Goal: Task Accomplishment & Management: Manage account settings

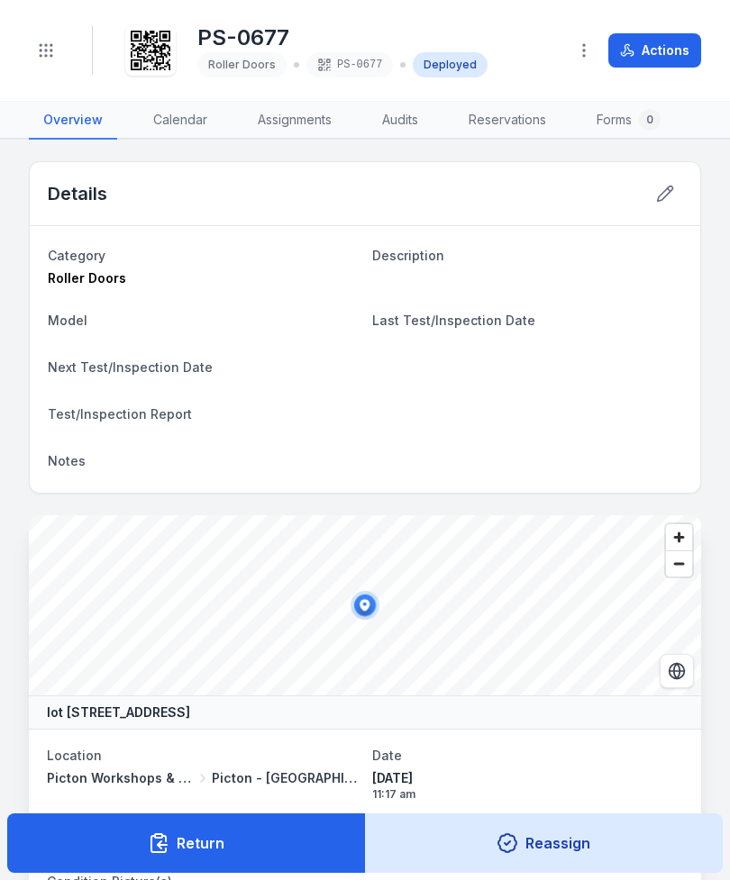
click at [56, 49] on button "Toggle Navigation" at bounding box center [46, 50] width 34 height 34
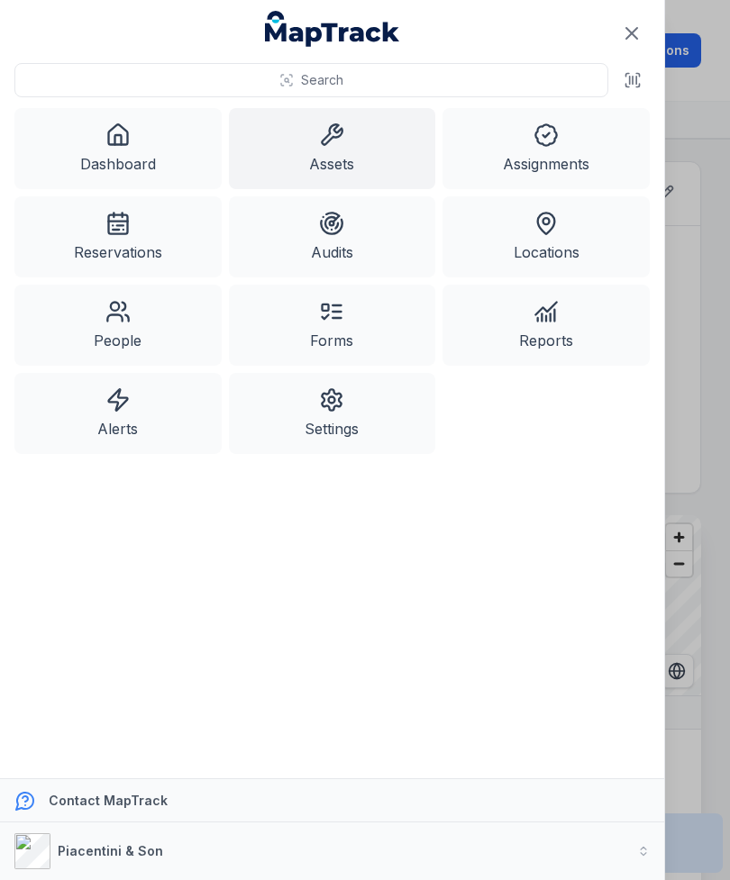
click at [304, 132] on link "Assets" at bounding box center [332, 148] width 207 height 81
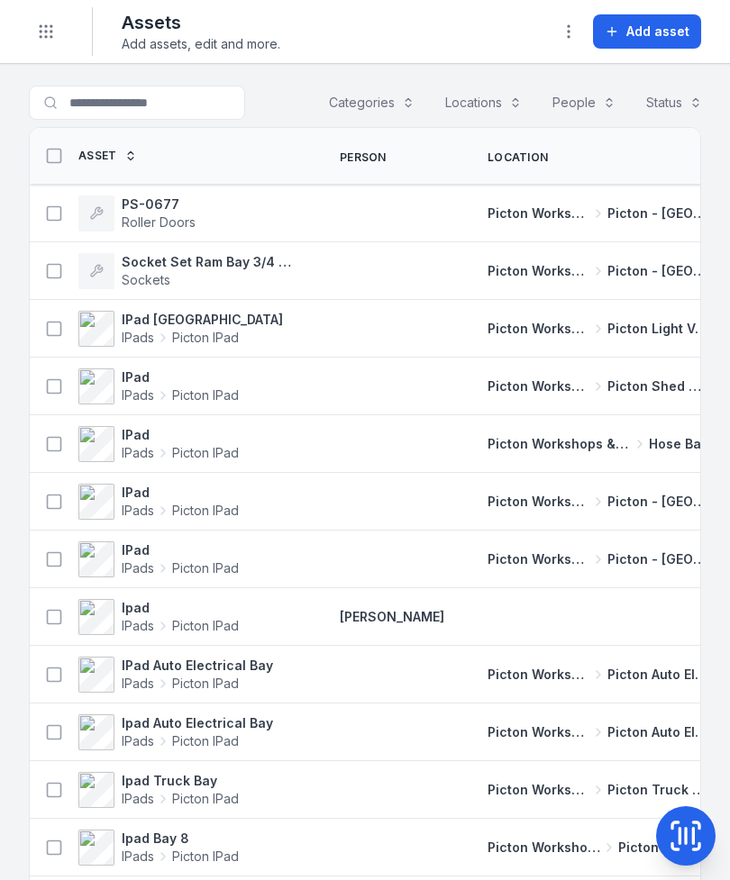
click at [375, 91] on button "Categories" at bounding box center [371, 103] width 109 height 34
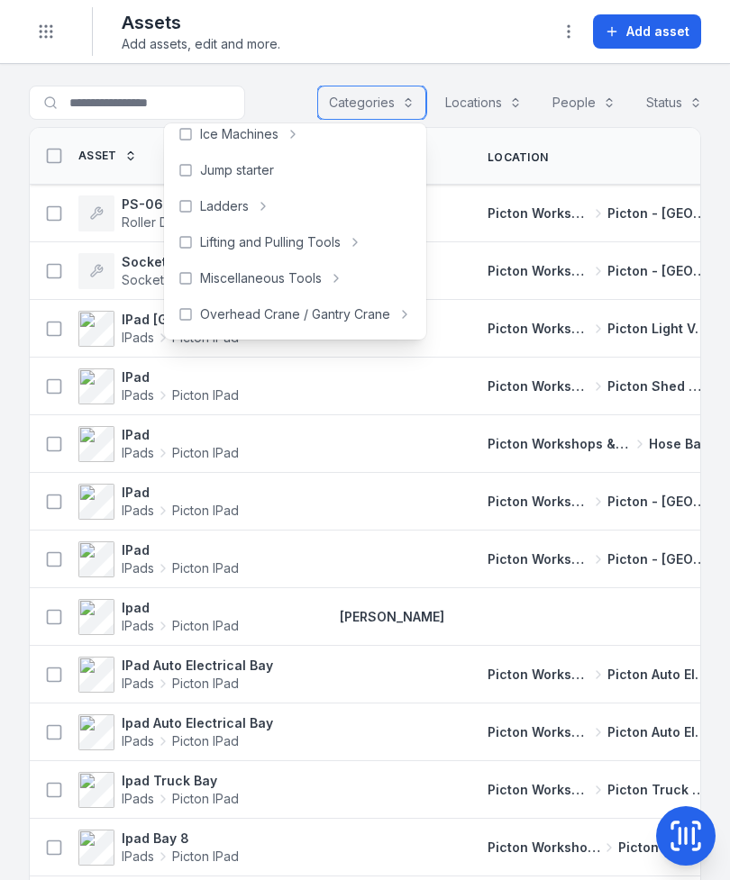
scroll to position [613, 0]
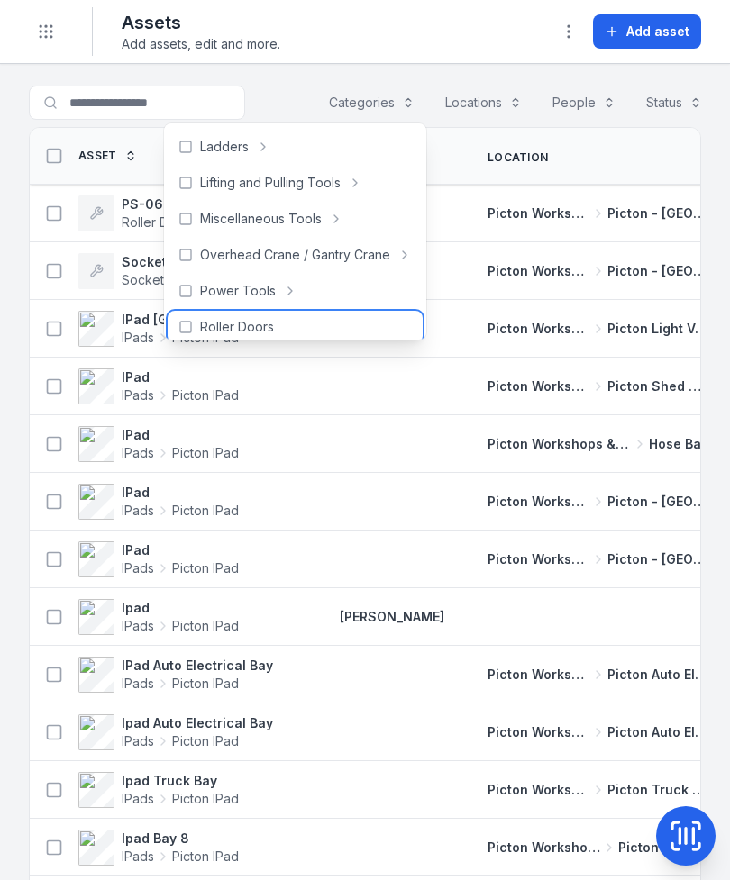
click at [277, 333] on div "Roller Doors" at bounding box center [295, 327] width 255 height 32
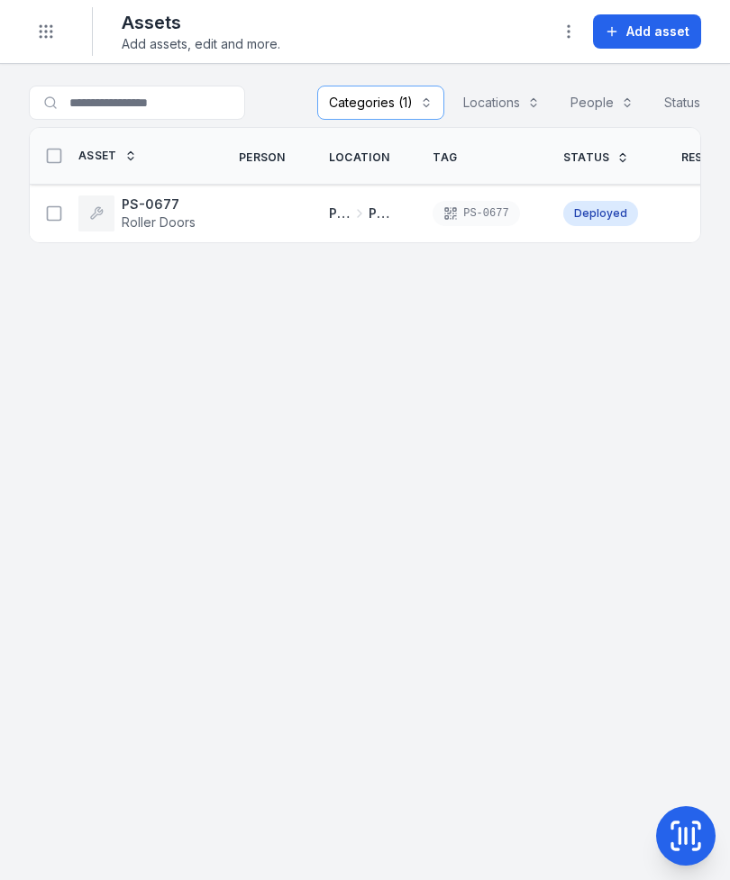
click at [670, 21] on button "Add asset" at bounding box center [647, 31] width 108 height 34
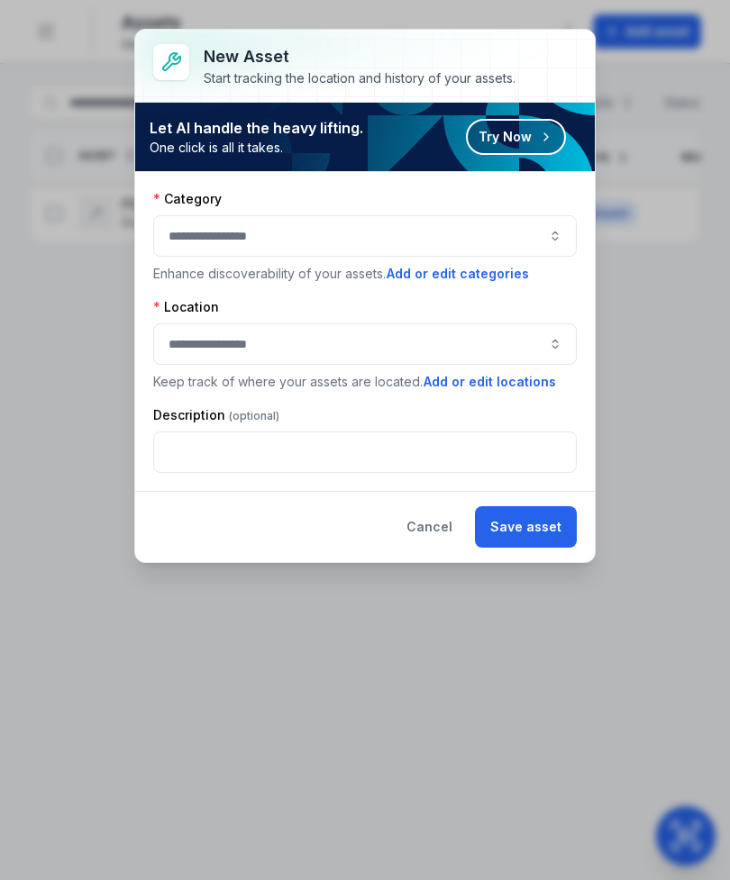
click at [521, 229] on button "button" at bounding box center [365, 235] width 424 height 41
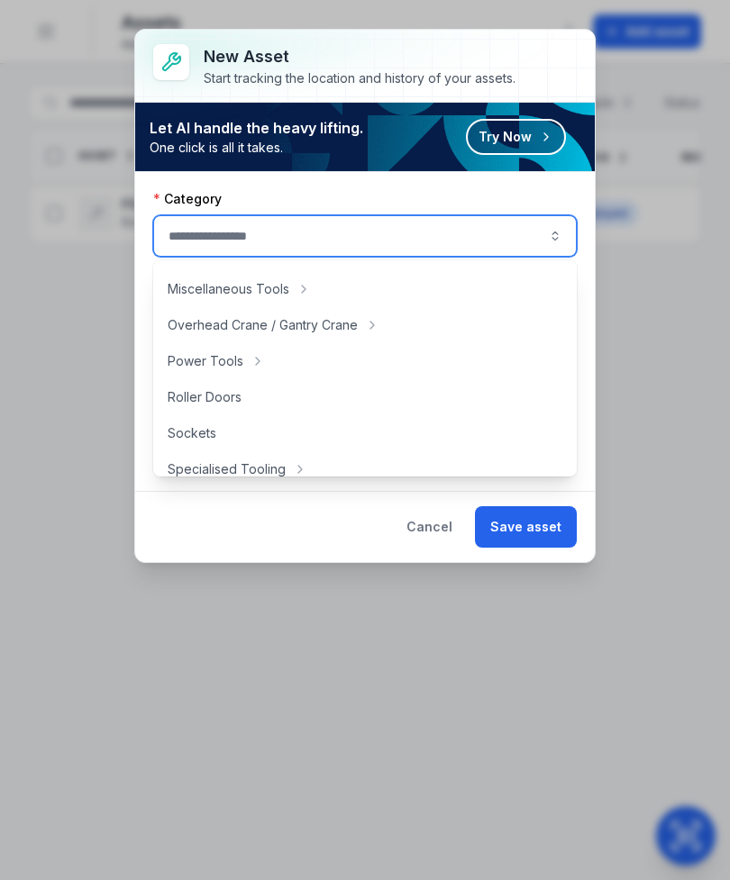
scroll to position [693, 0]
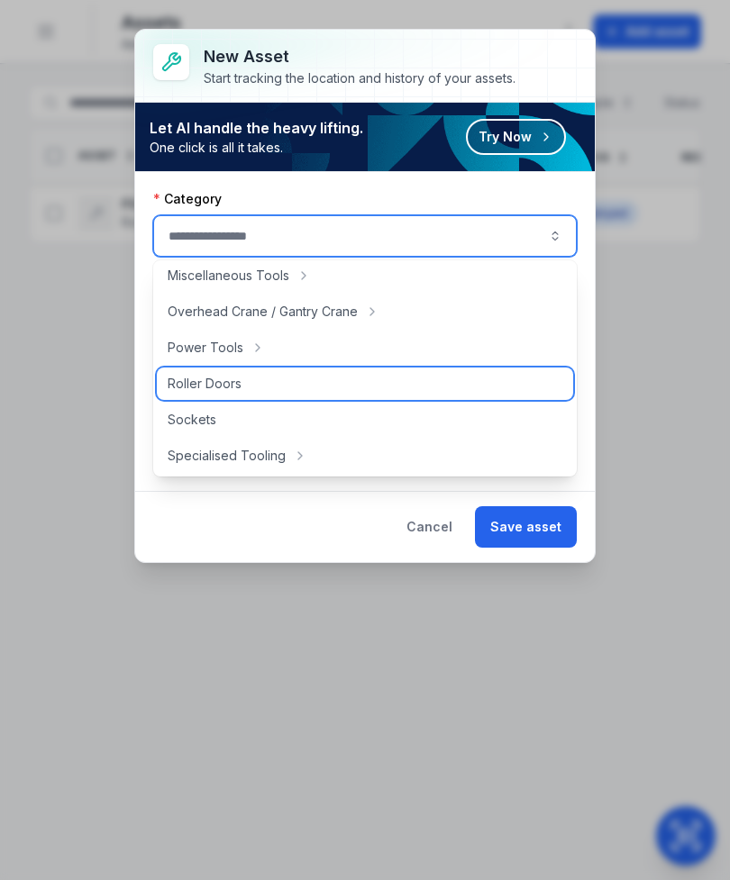
click at [236, 378] on span "Roller Doors" at bounding box center [205, 384] width 74 height 18
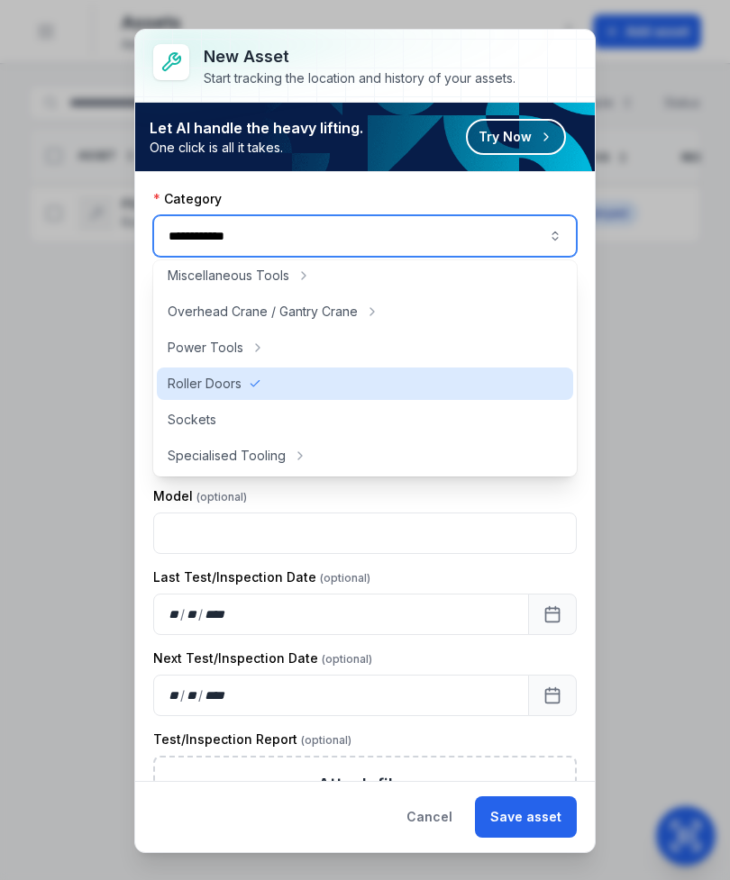
type input "**********"
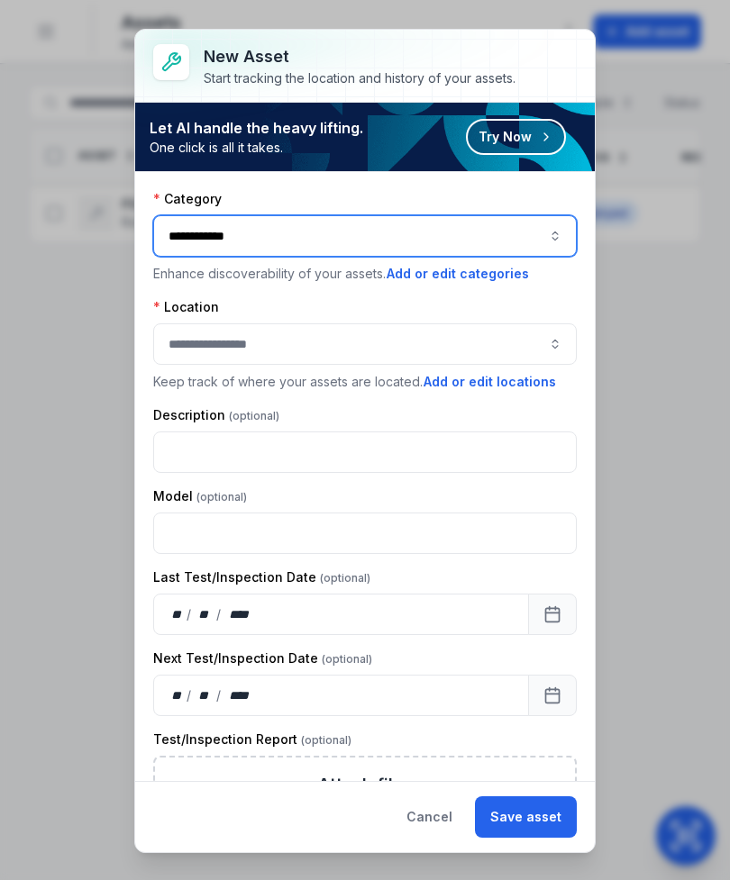
click at [443, 357] on button "button" at bounding box center [365, 344] width 424 height 41
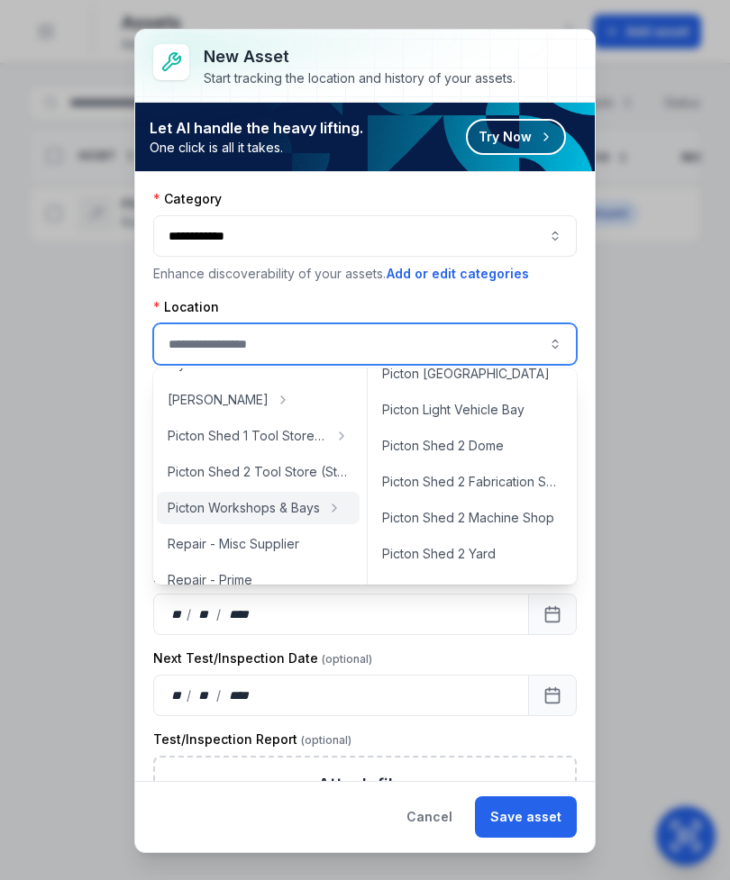
scroll to position [602, 0]
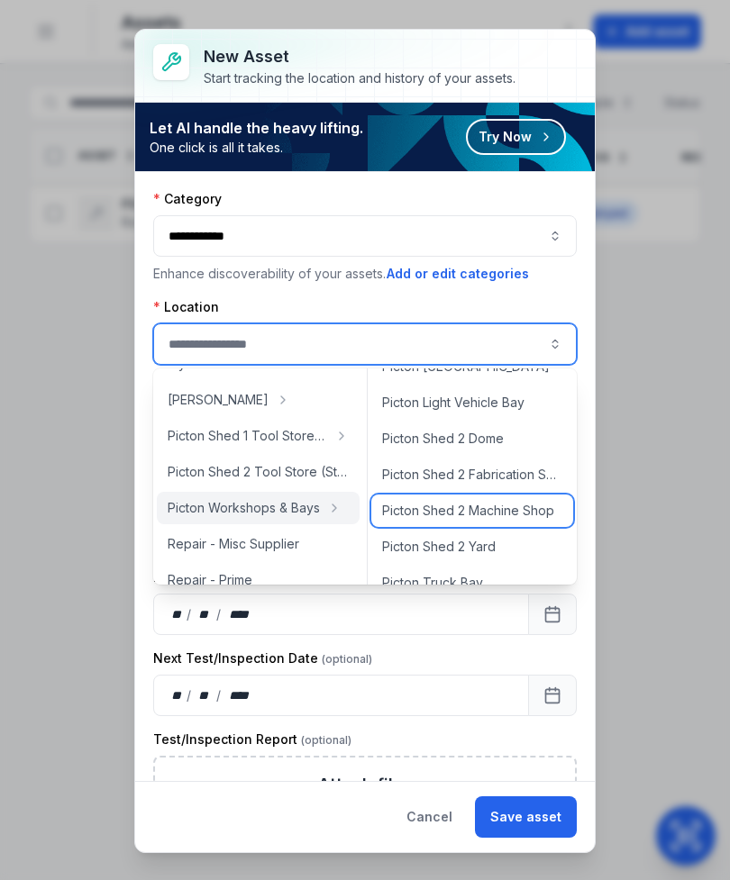
click at [514, 510] on span "Picton Shed 2 Machine Shop" at bounding box center [468, 511] width 172 height 18
type input "**********"
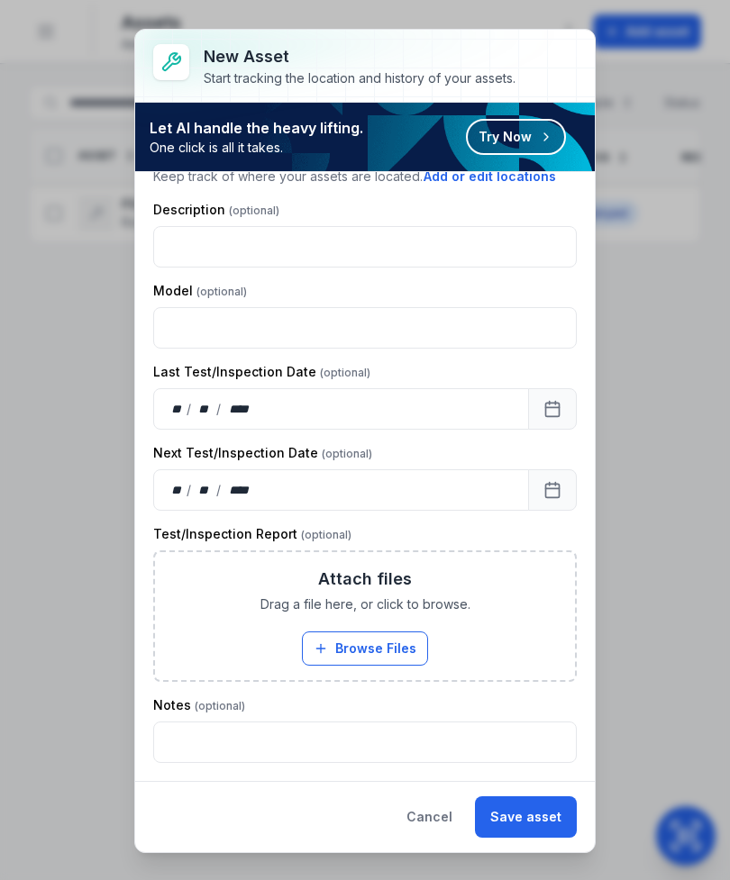
click at [539, 825] on button "Save asset" at bounding box center [526, 817] width 102 height 41
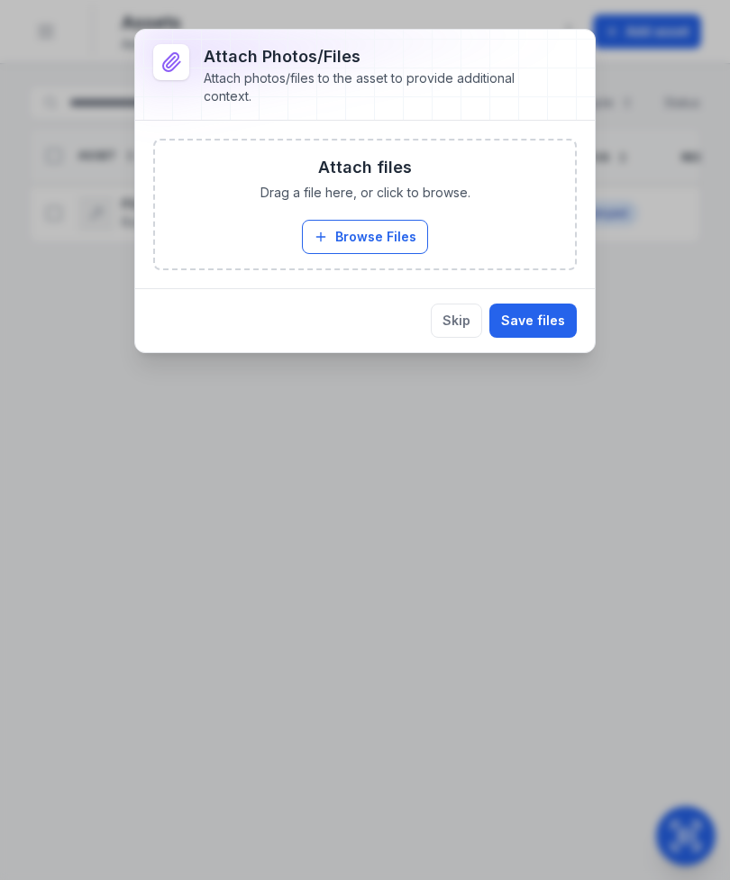
click at [462, 324] on button "Skip" at bounding box center [456, 321] width 51 height 34
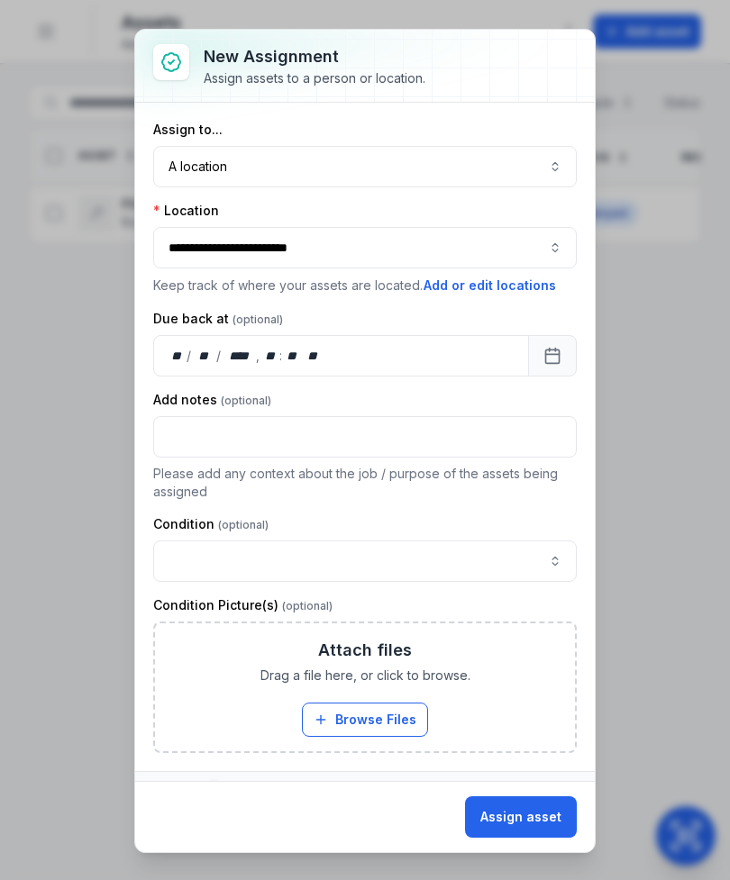
click at [533, 171] on button "A location ********" at bounding box center [365, 166] width 424 height 41
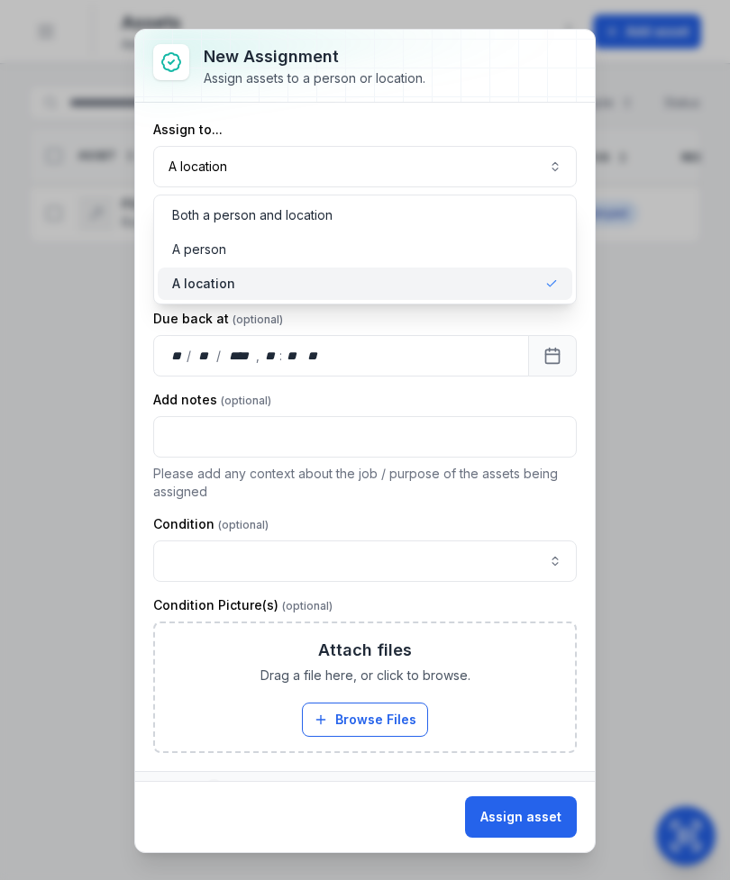
click at [484, 288] on div "A location" at bounding box center [365, 284] width 386 height 18
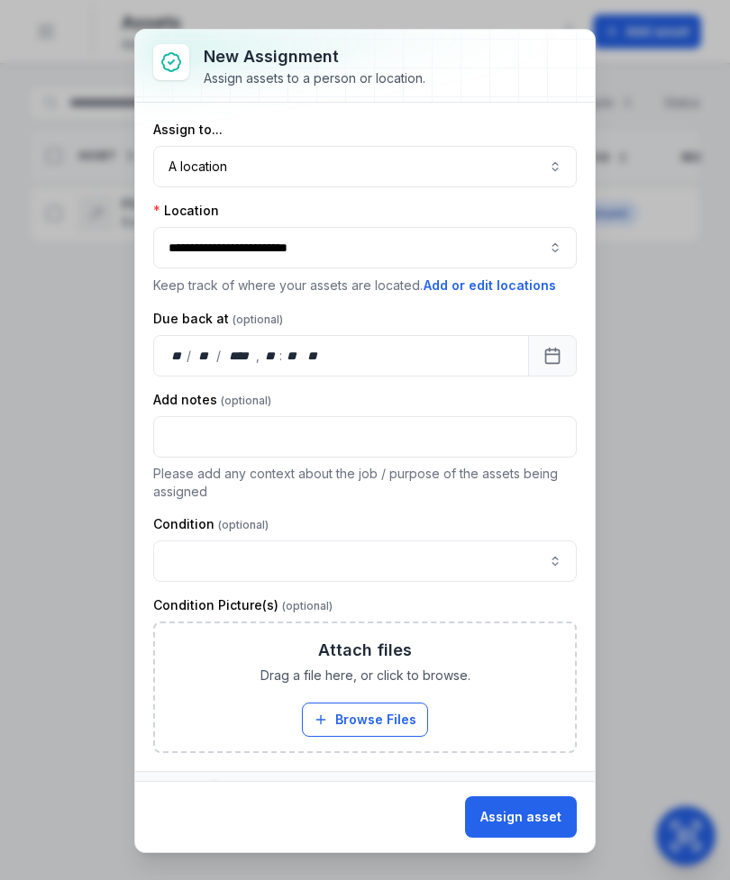
click at [536, 826] on button "Assign asset" at bounding box center [521, 817] width 112 height 41
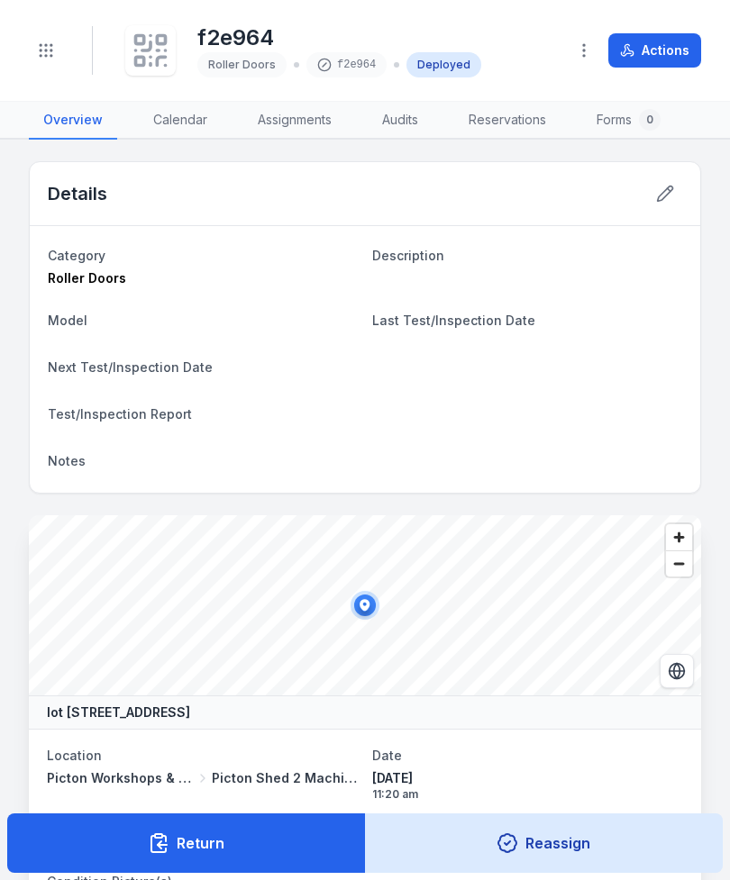
click at [134, 34] on icon at bounding box center [151, 51] width 40 height 40
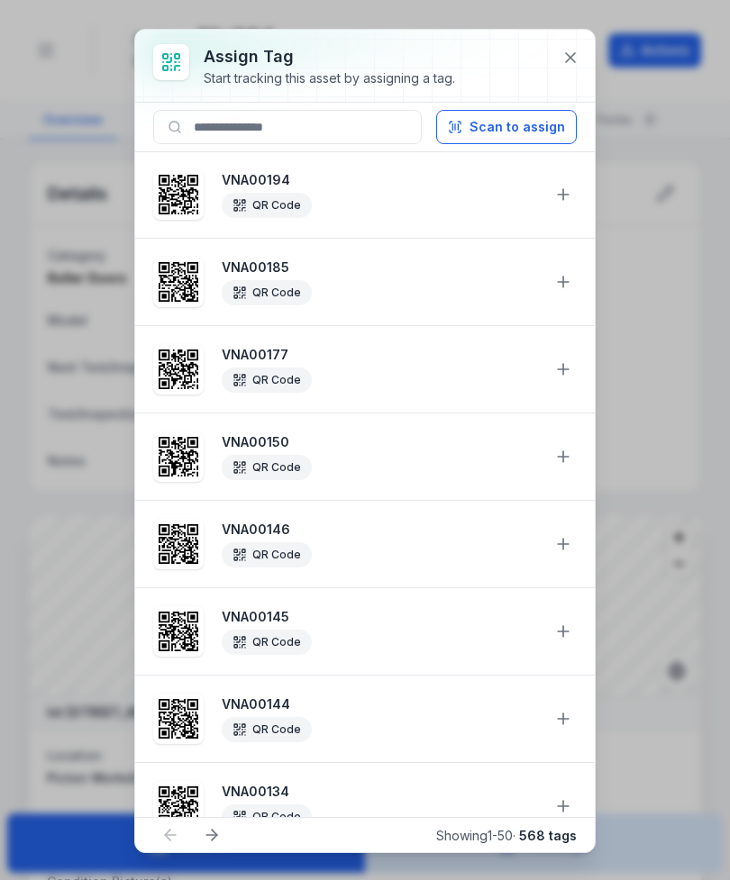
click at [542, 116] on button "Scan to assign" at bounding box center [506, 127] width 141 height 34
